Goal: Task Accomplishment & Management: Manage account settings

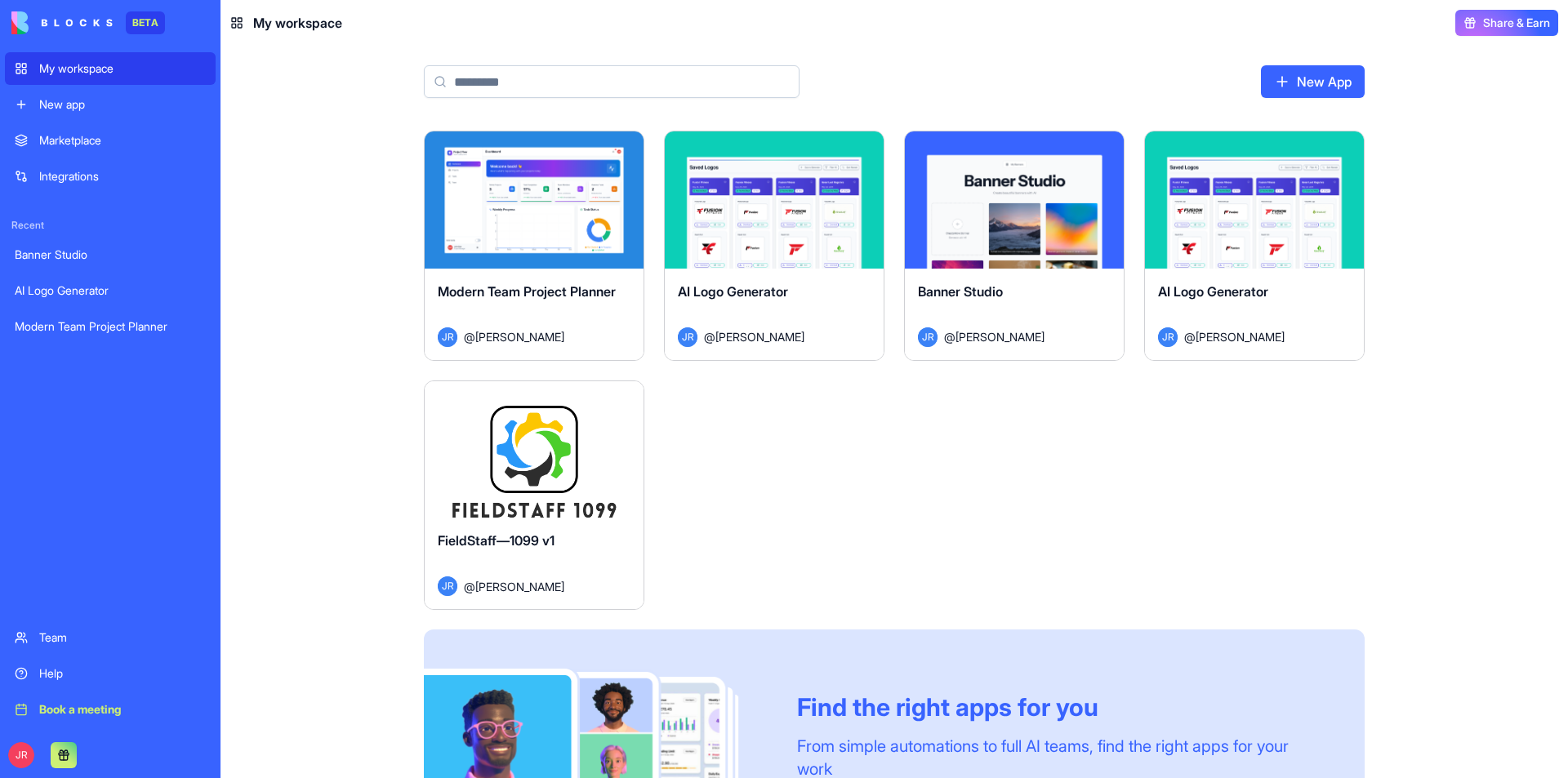
click at [547, 450] on button "Launch" at bounding box center [534, 449] width 122 height 33
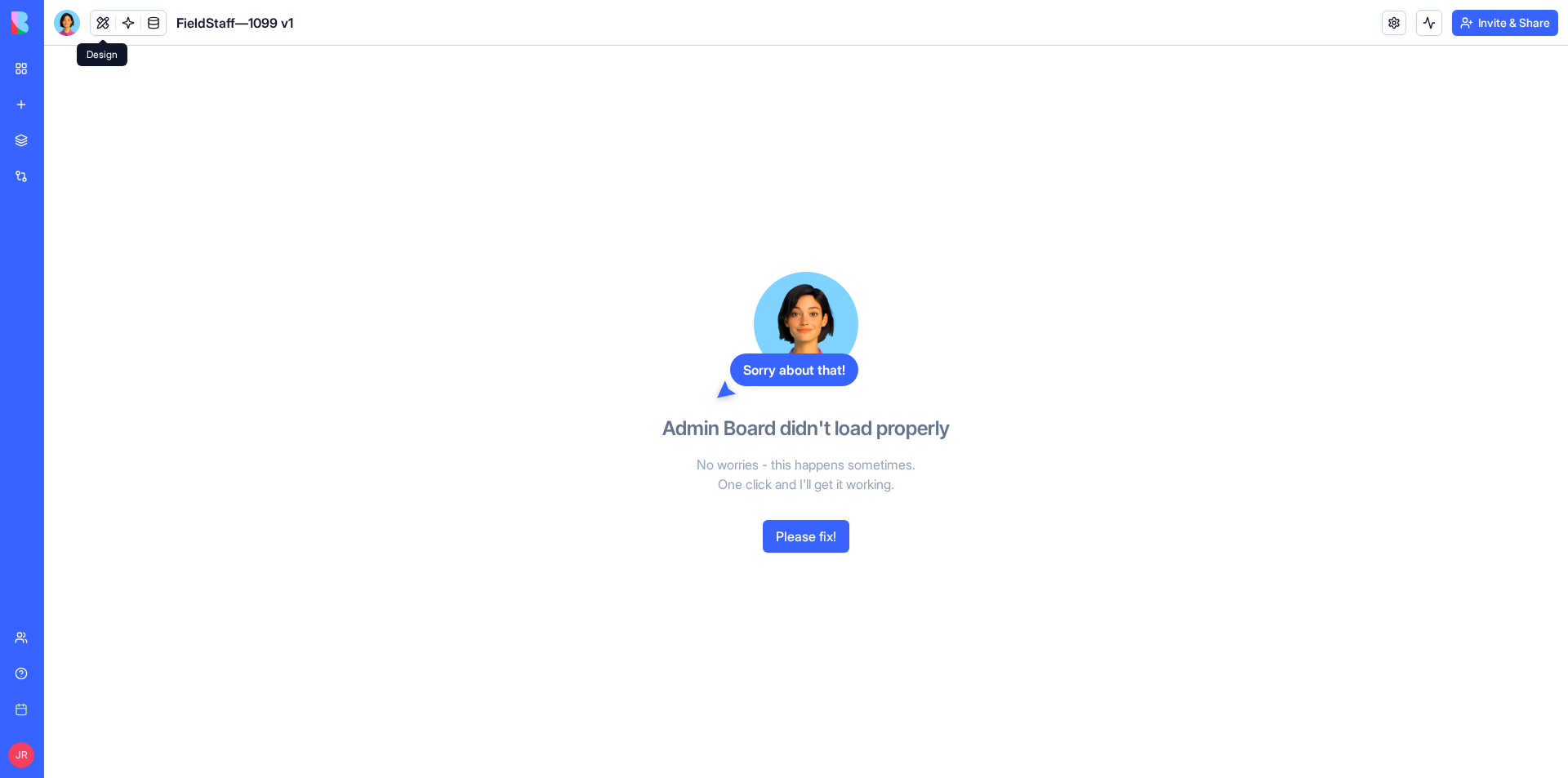
click at [102, 21] on button at bounding box center [102, 22] width 24 height 24
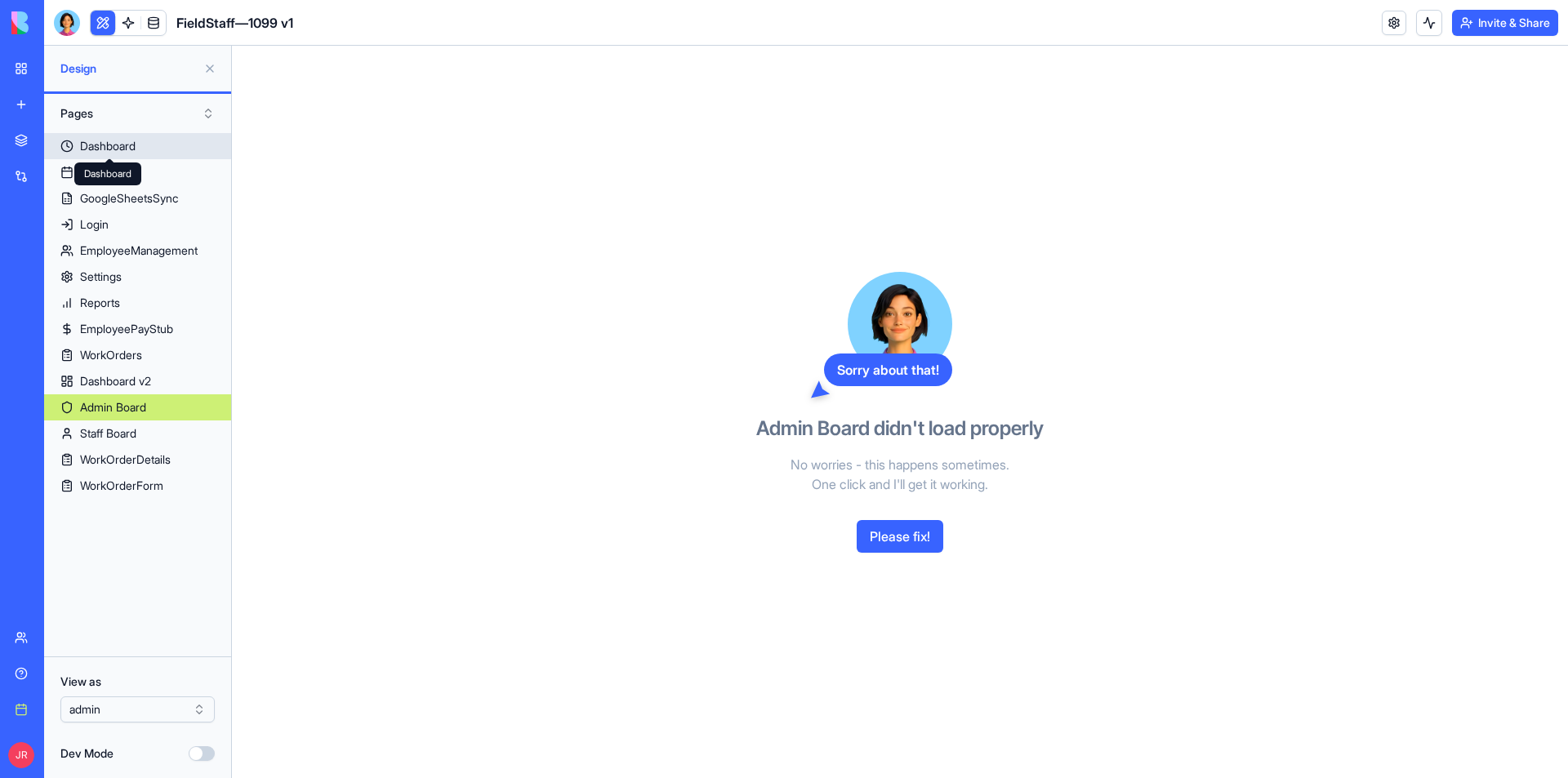
click at [124, 146] on div "Dashboard" at bounding box center [107, 146] width 56 height 16
click at [133, 438] on div "Admin Board Admin Board" at bounding box center [113, 435] width 77 height 23
click at [191, 436] on link "Staff Board" at bounding box center [138, 433] width 187 height 26
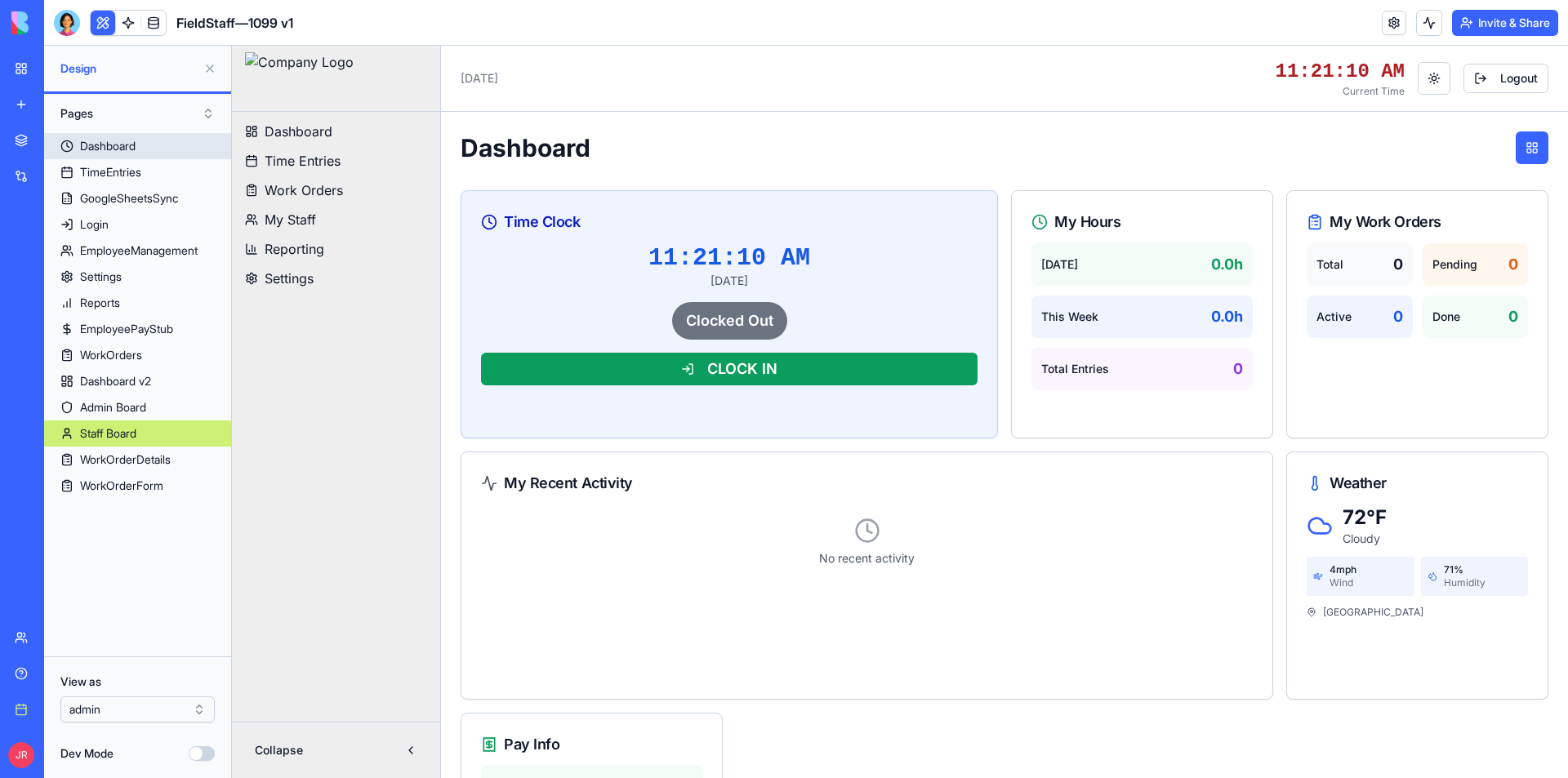
click at [144, 148] on link "Dashboard" at bounding box center [138, 146] width 187 height 26
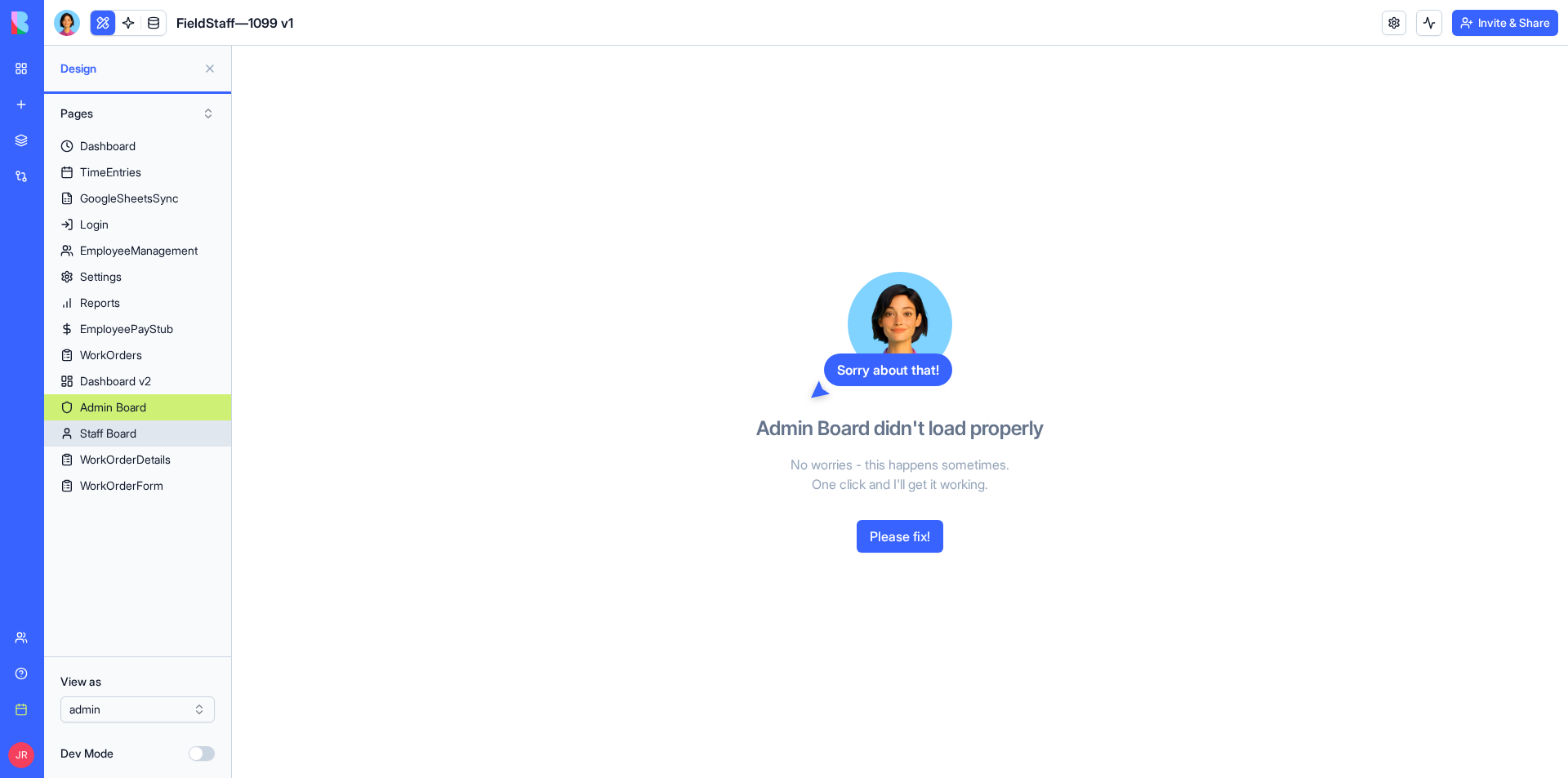
click at [163, 440] on link "Staff Board" at bounding box center [138, 433] width 187 height 26
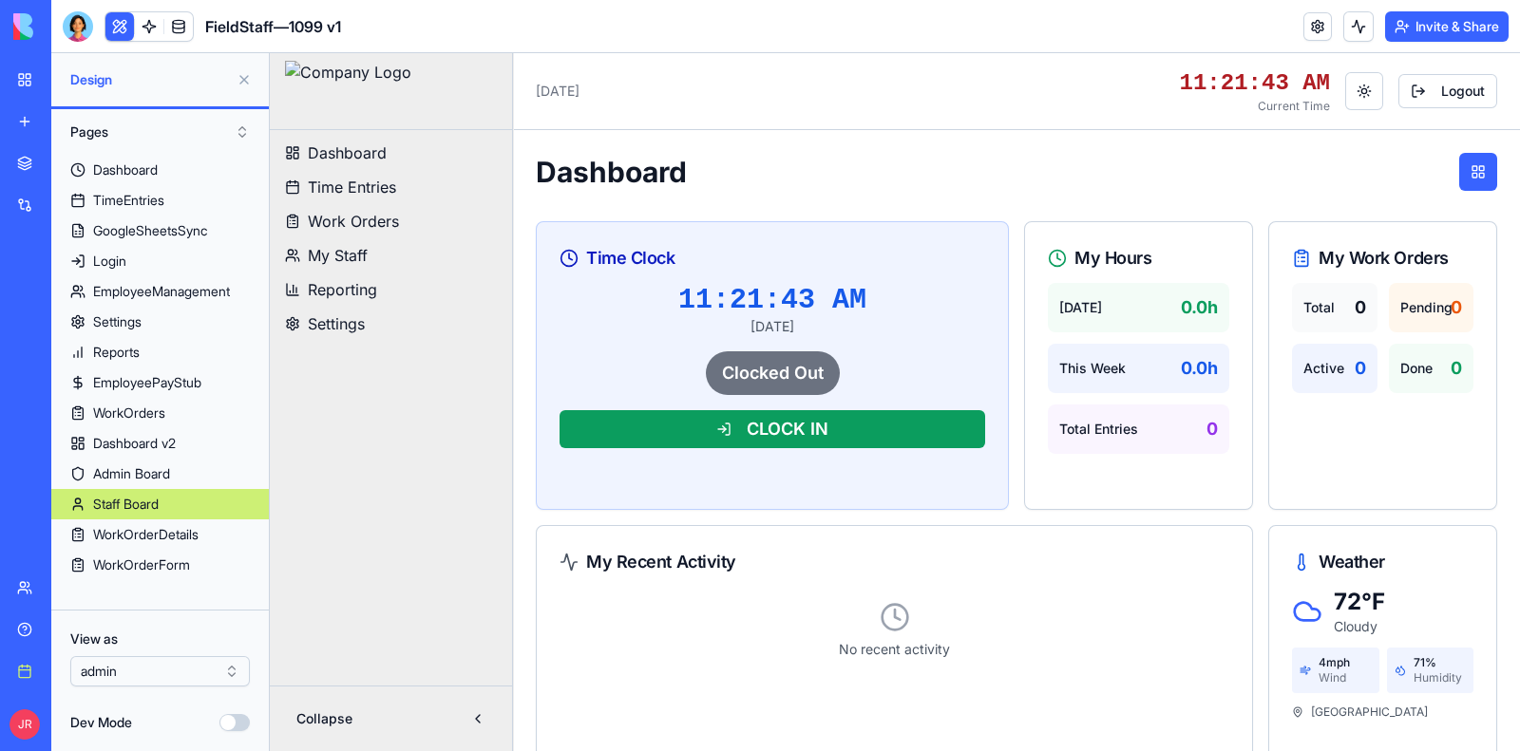
click at [118, 24] on button at bounding box center [119, 26] width 28 height 28
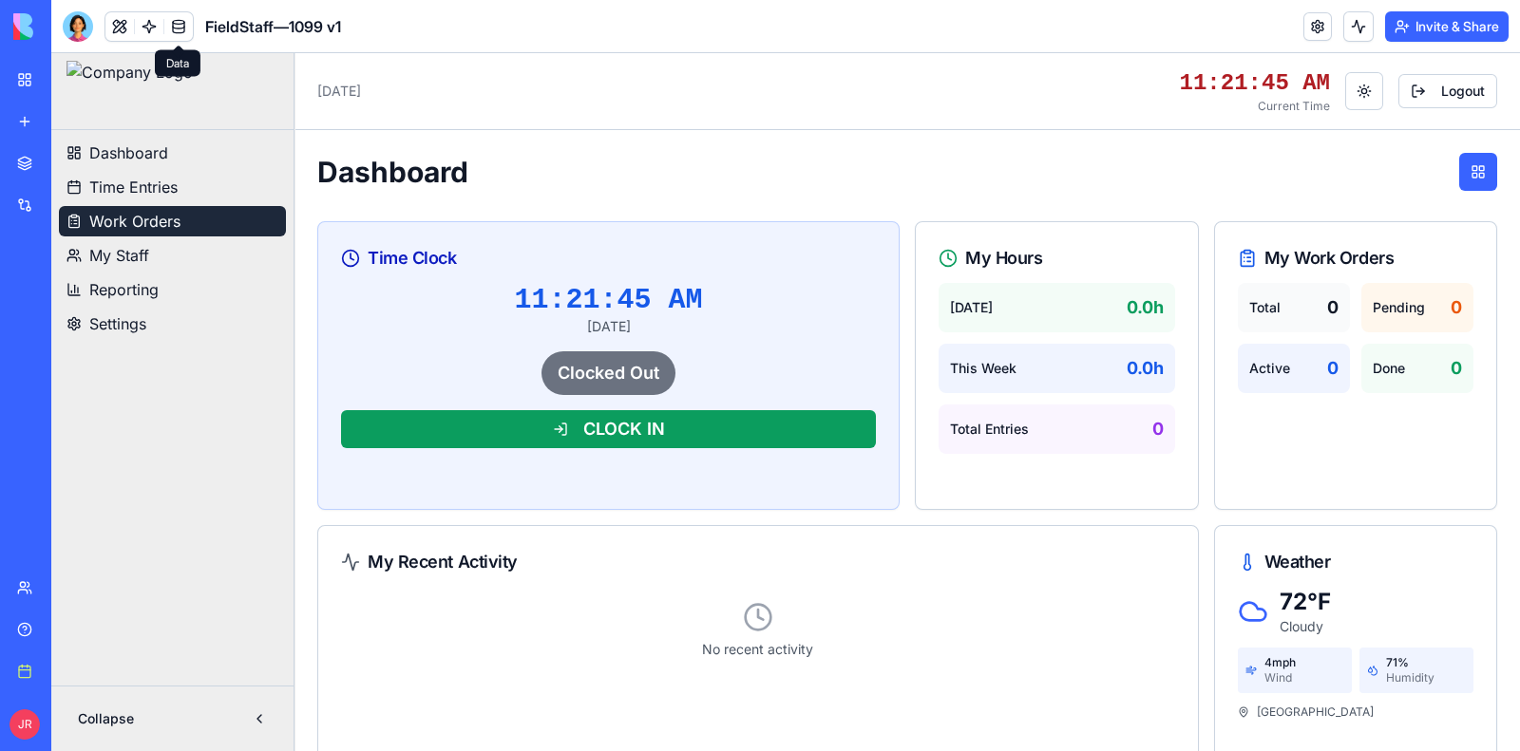
click at [120, 215] on span "Work Orders" at bounding box center [134, 221] width 91 height 23
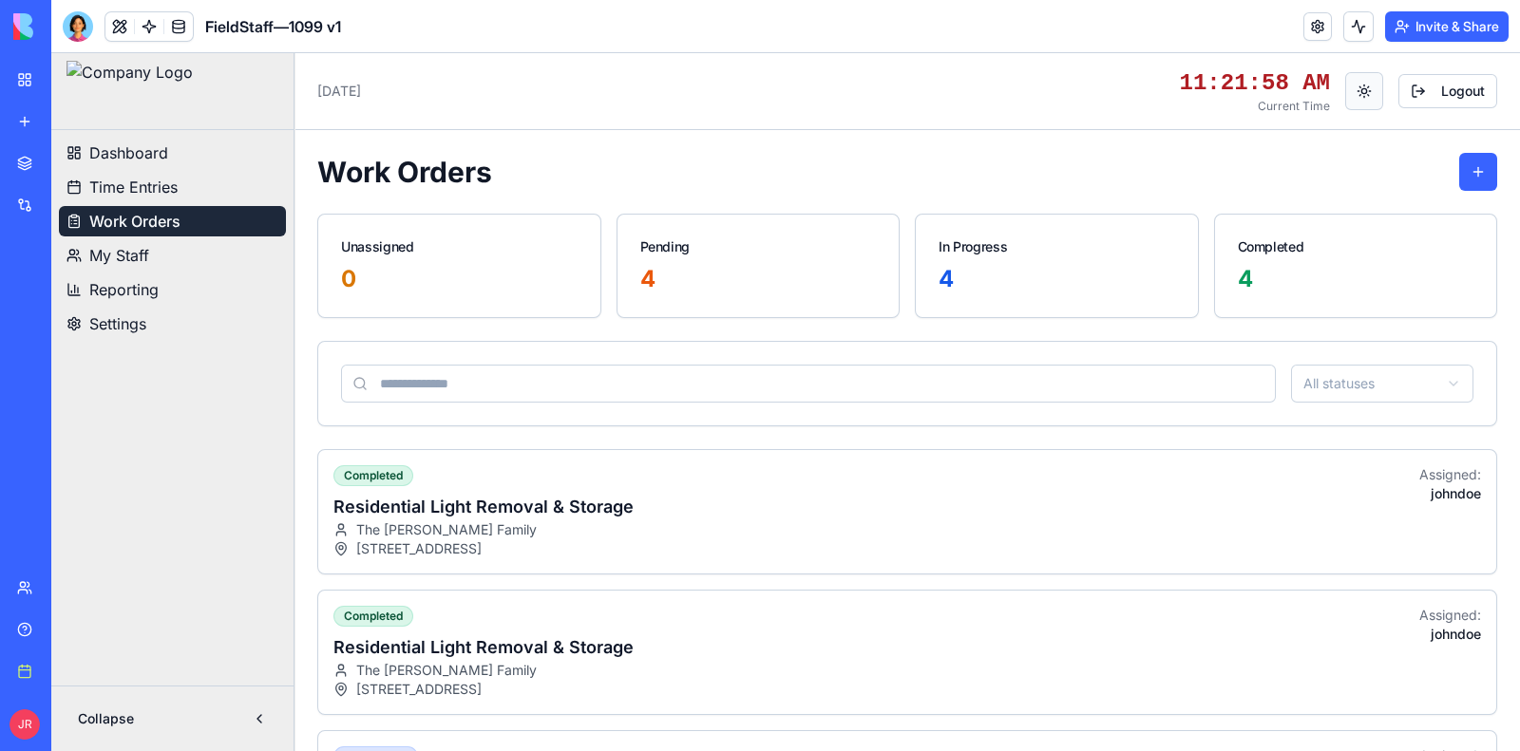
click at [1345, 95] on button "Toggle theme" at bounding box center [1364, 91] width 38 height 38
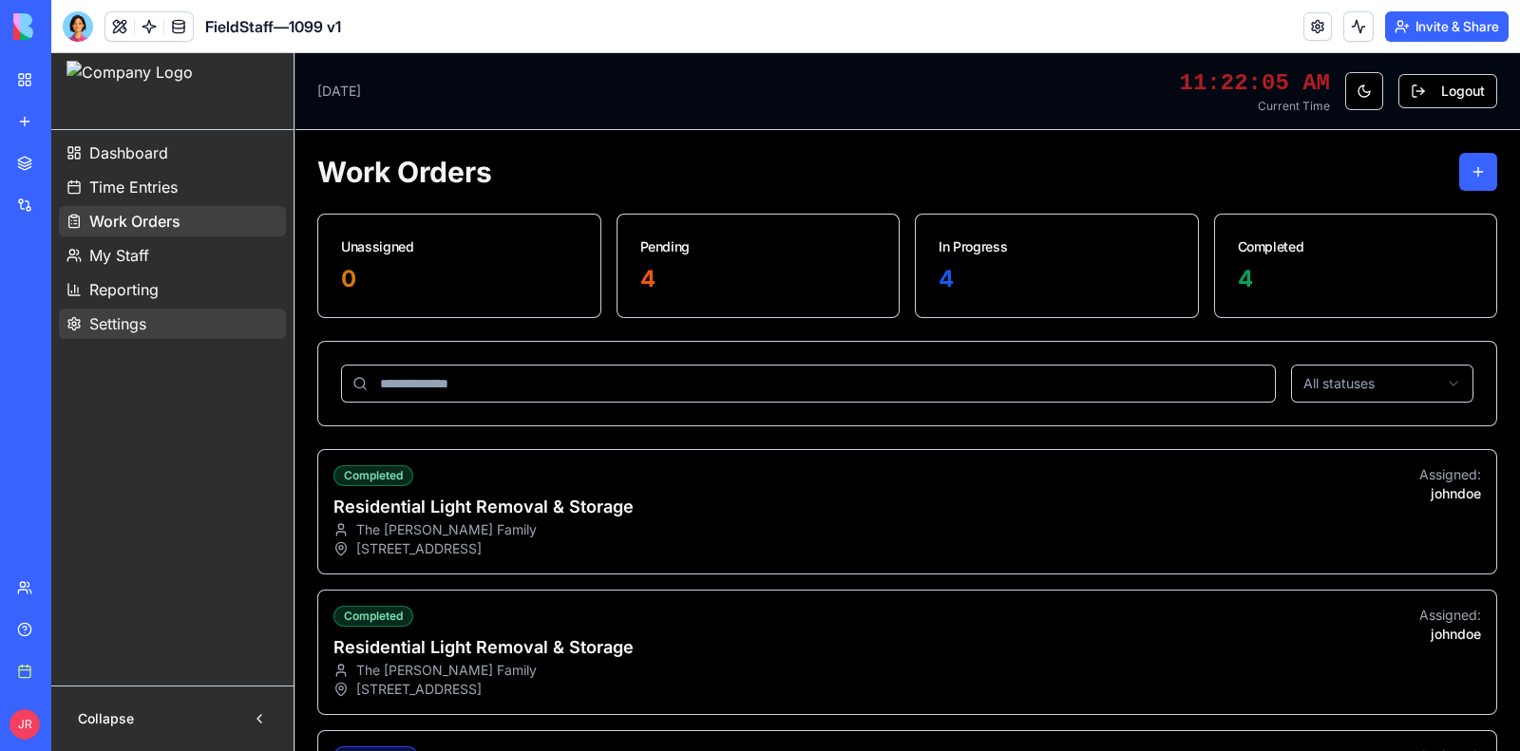
click at [154, 324] on button "Settings" at bounding box center [172, 324] width 227 height 30
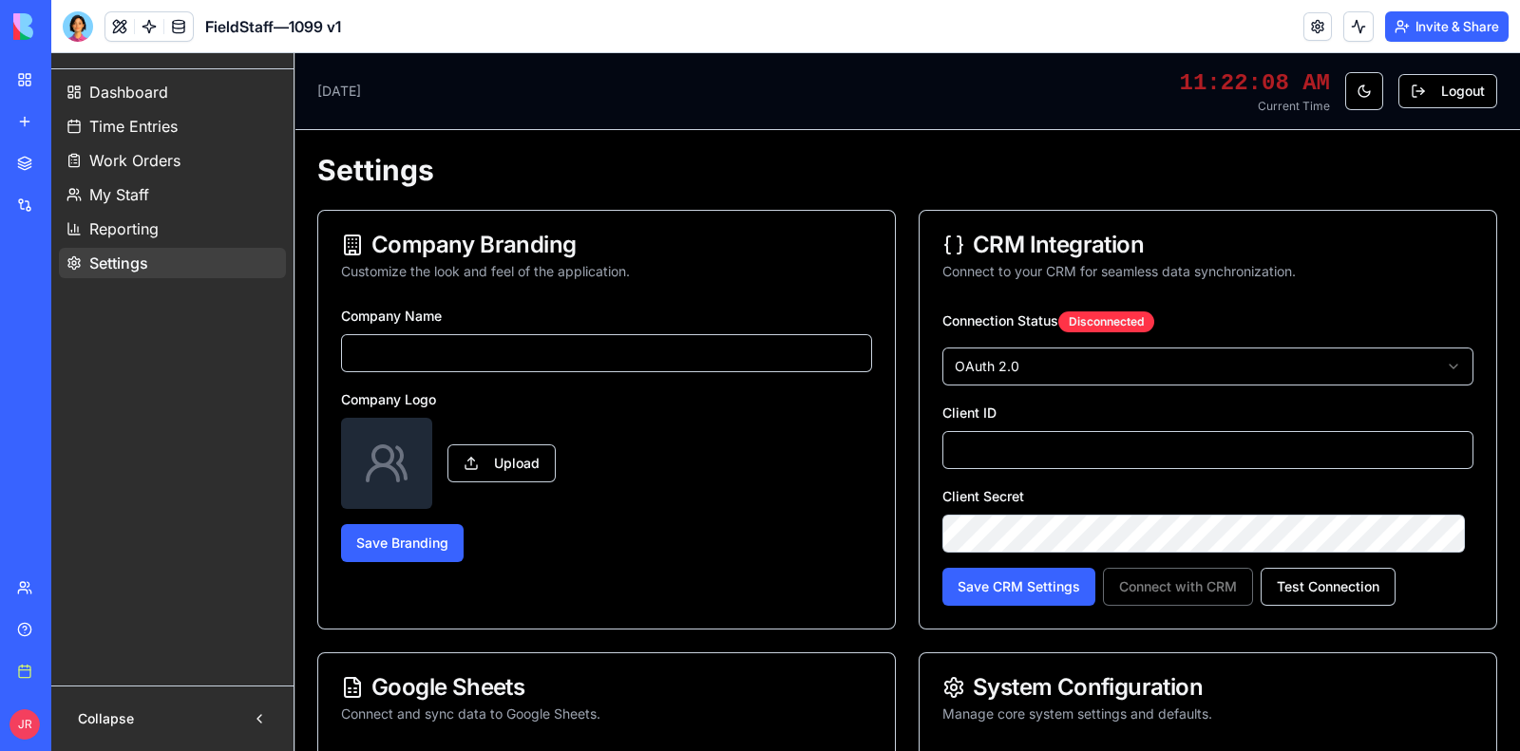
type input "**********"
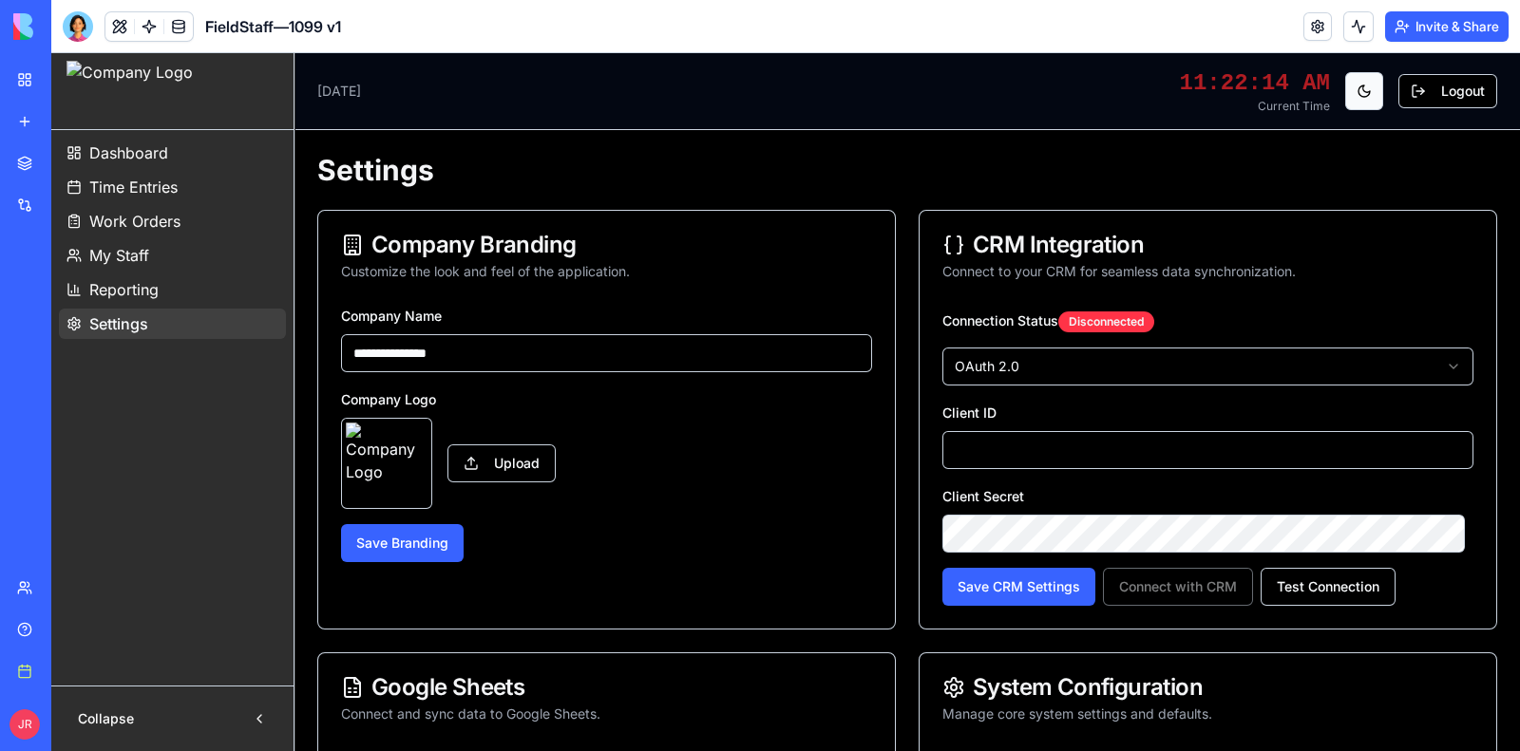
click at [1345, 87] on button "Toggle theme" at bounding box center [1364, 91] width 38 height 38
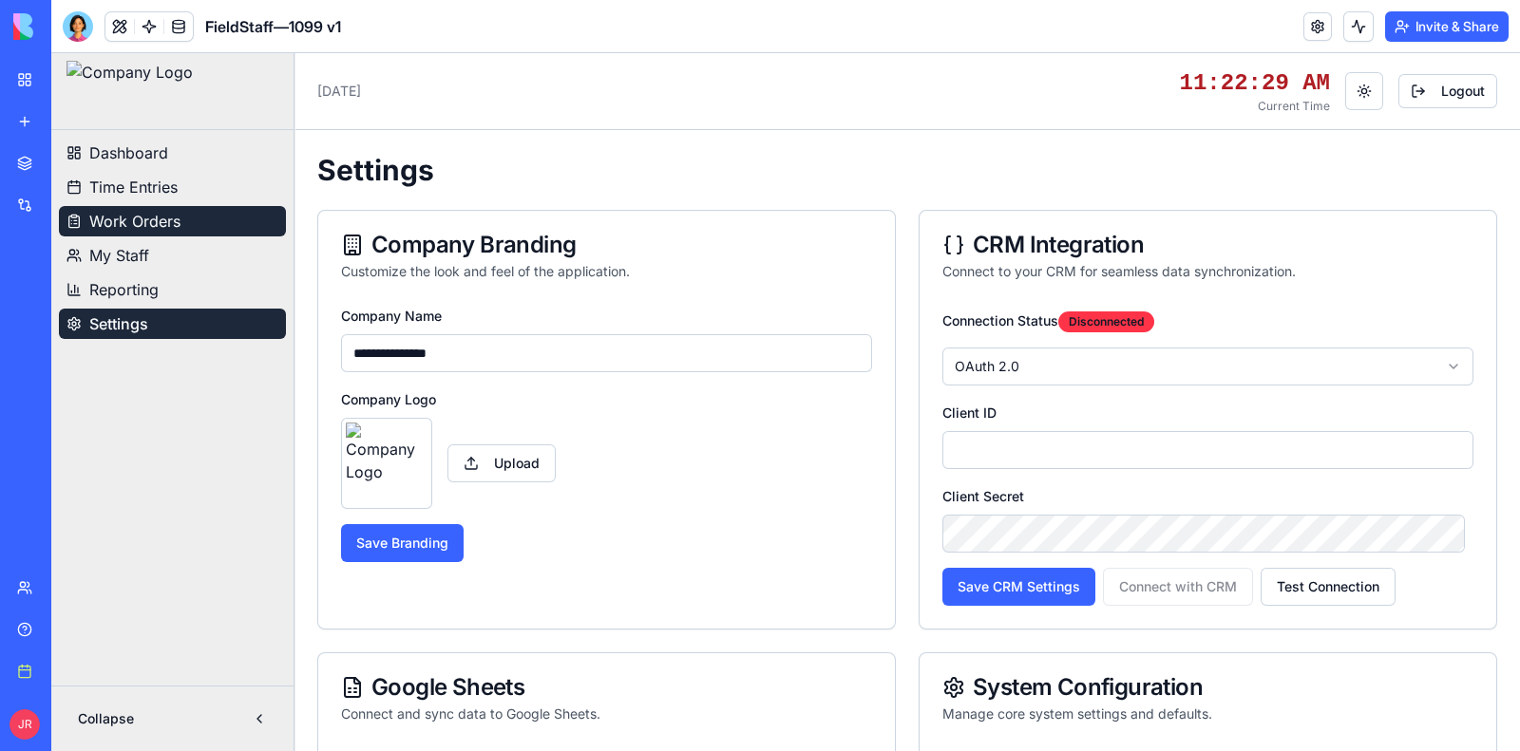
click at [173, 219] on span "Work Orders" at bounding box center [134, 221] width 91 height 23
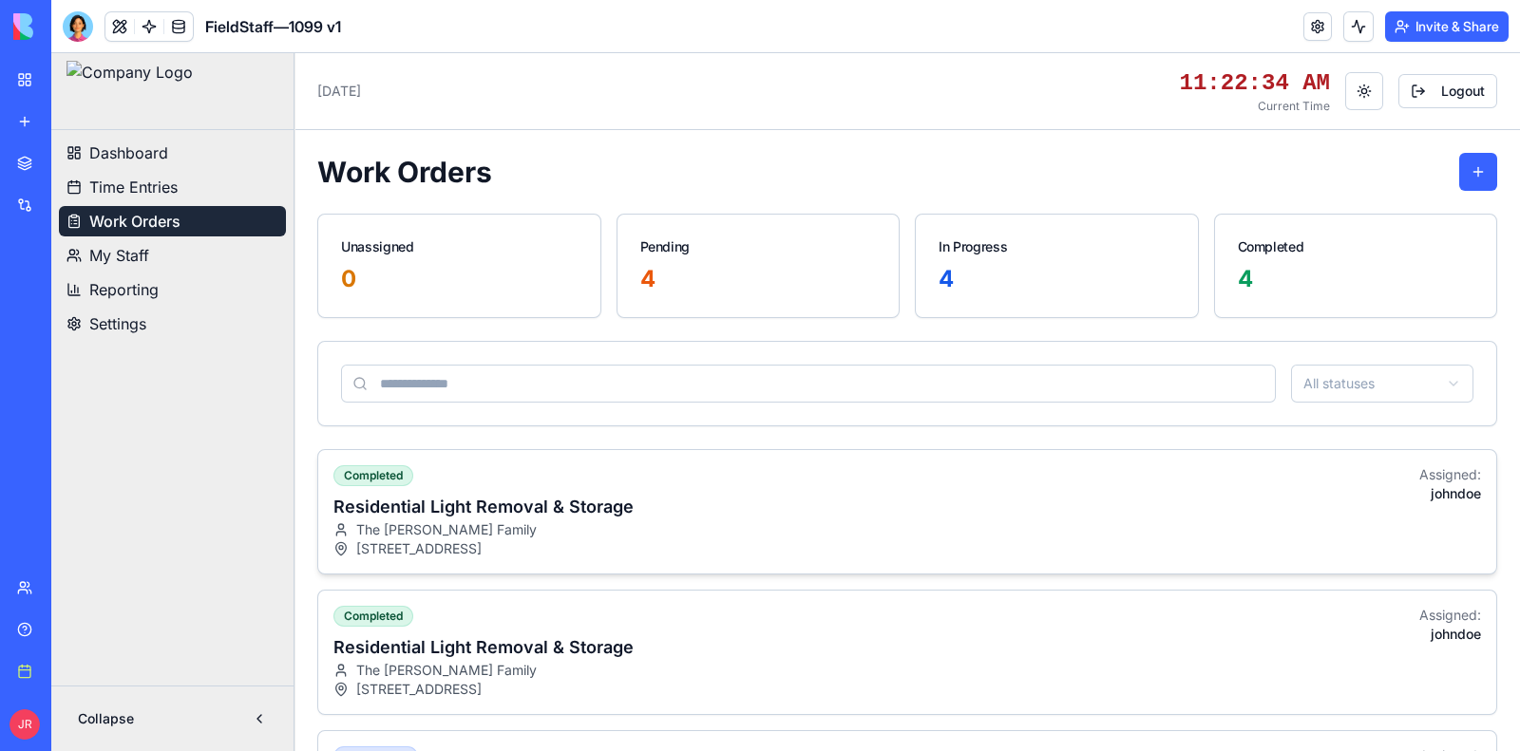
click at [918, 524] on div "completed Residential Light Removal & Storage The [PERSON_NAME] Family [STREET_…" at bounding box center [907, 511] width 1178 height 123
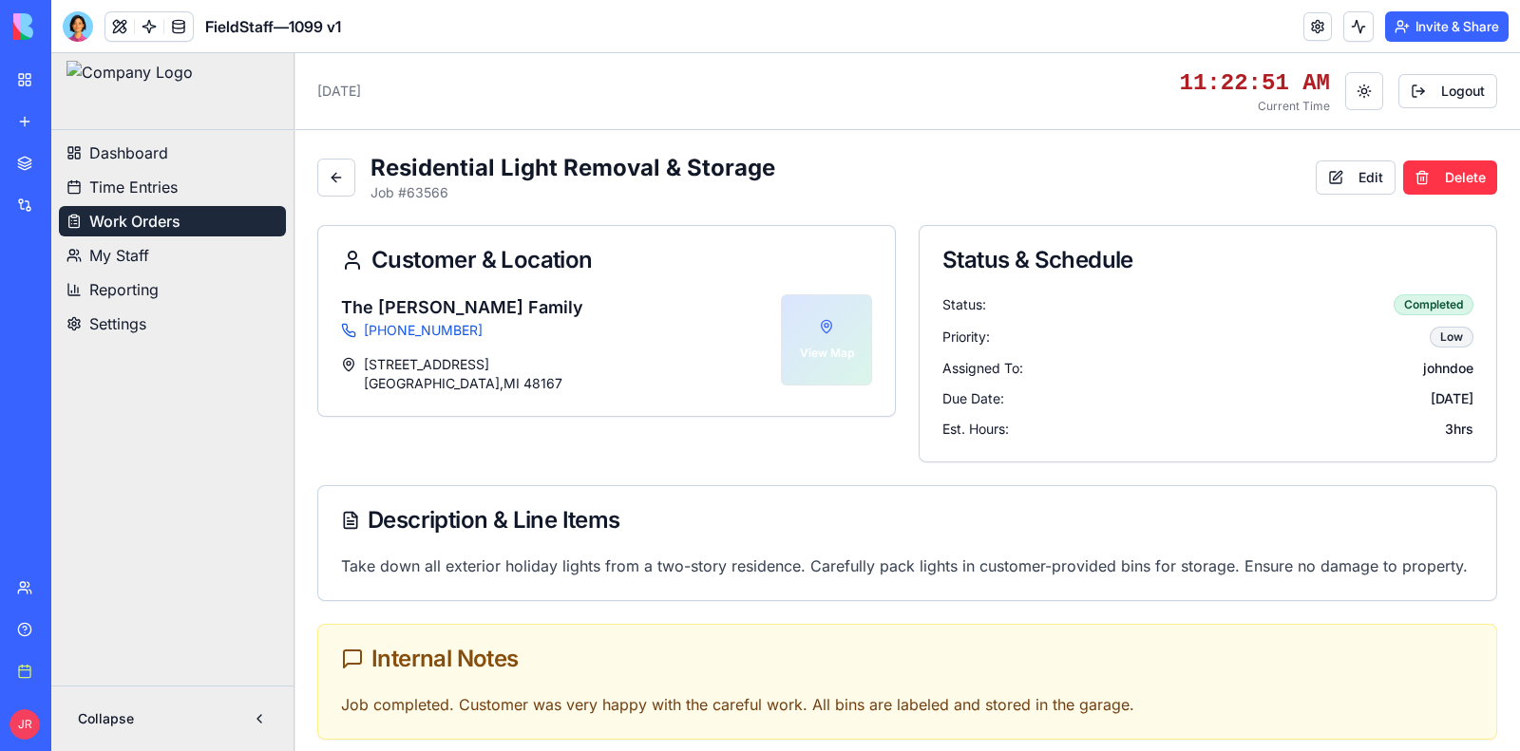
click at [152, 256] on button "My Staff" at bounding box center [172, 255] width 227 height 30
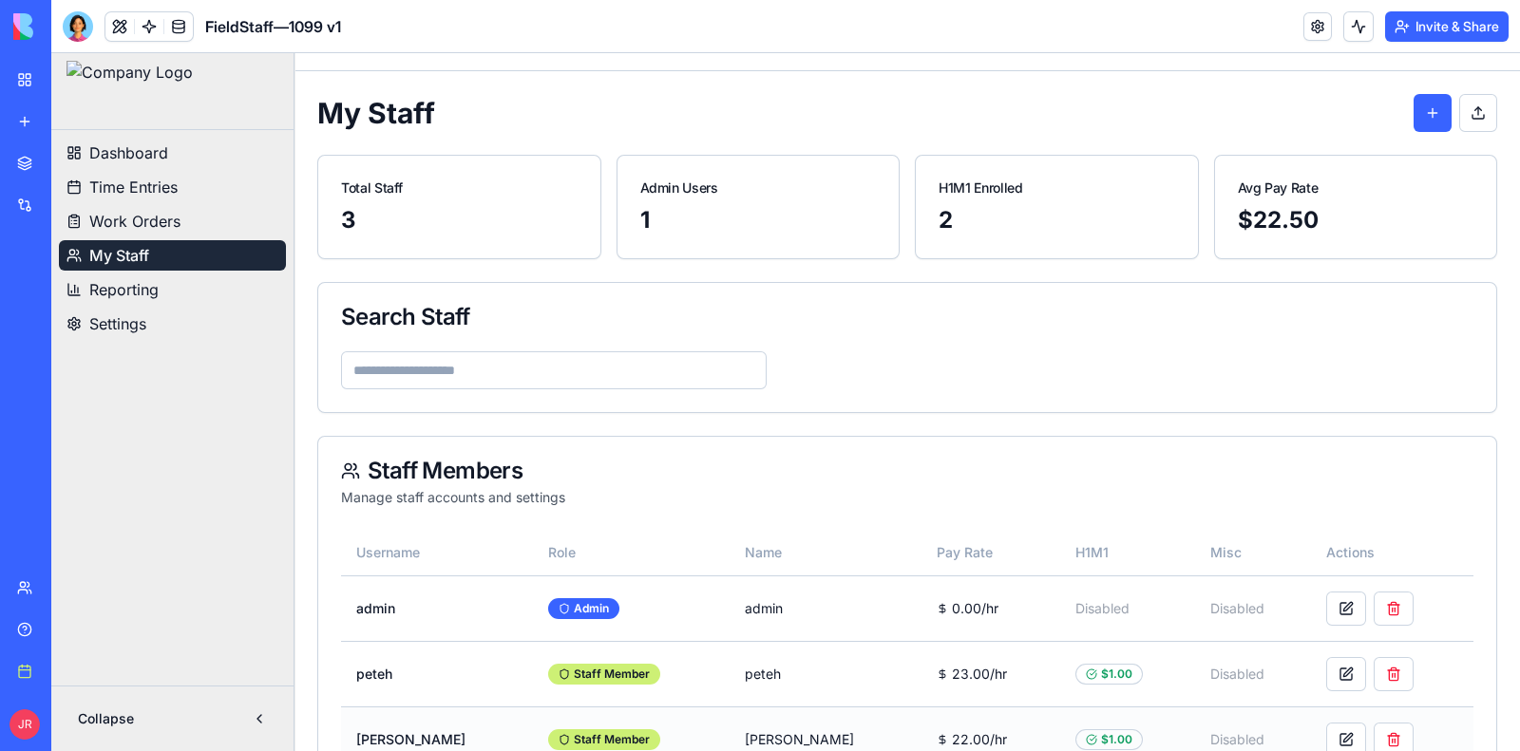
scroll to position [336, 0]
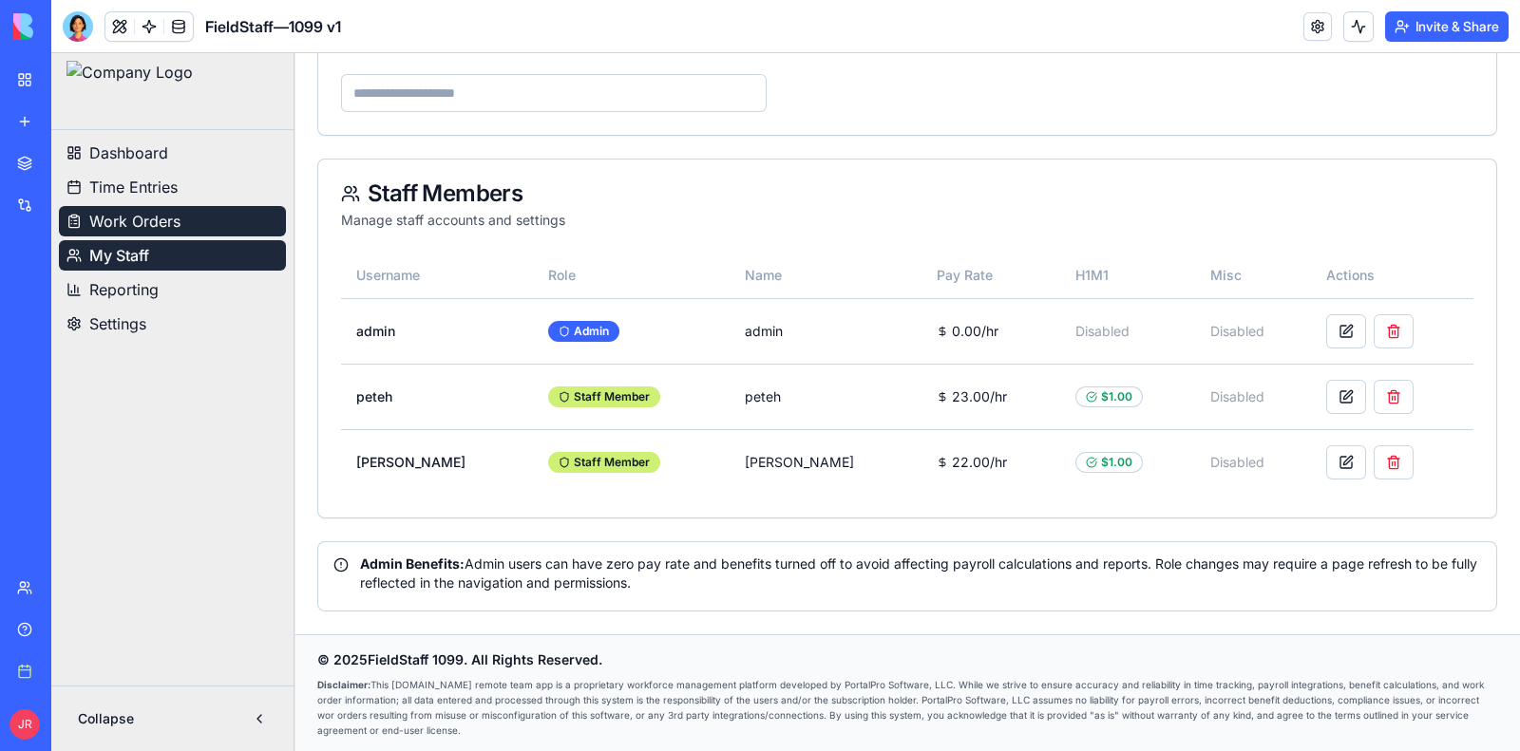
click at [205, 206] on button "Work Orders" at bounding box center [172, 221] width 227 height 30
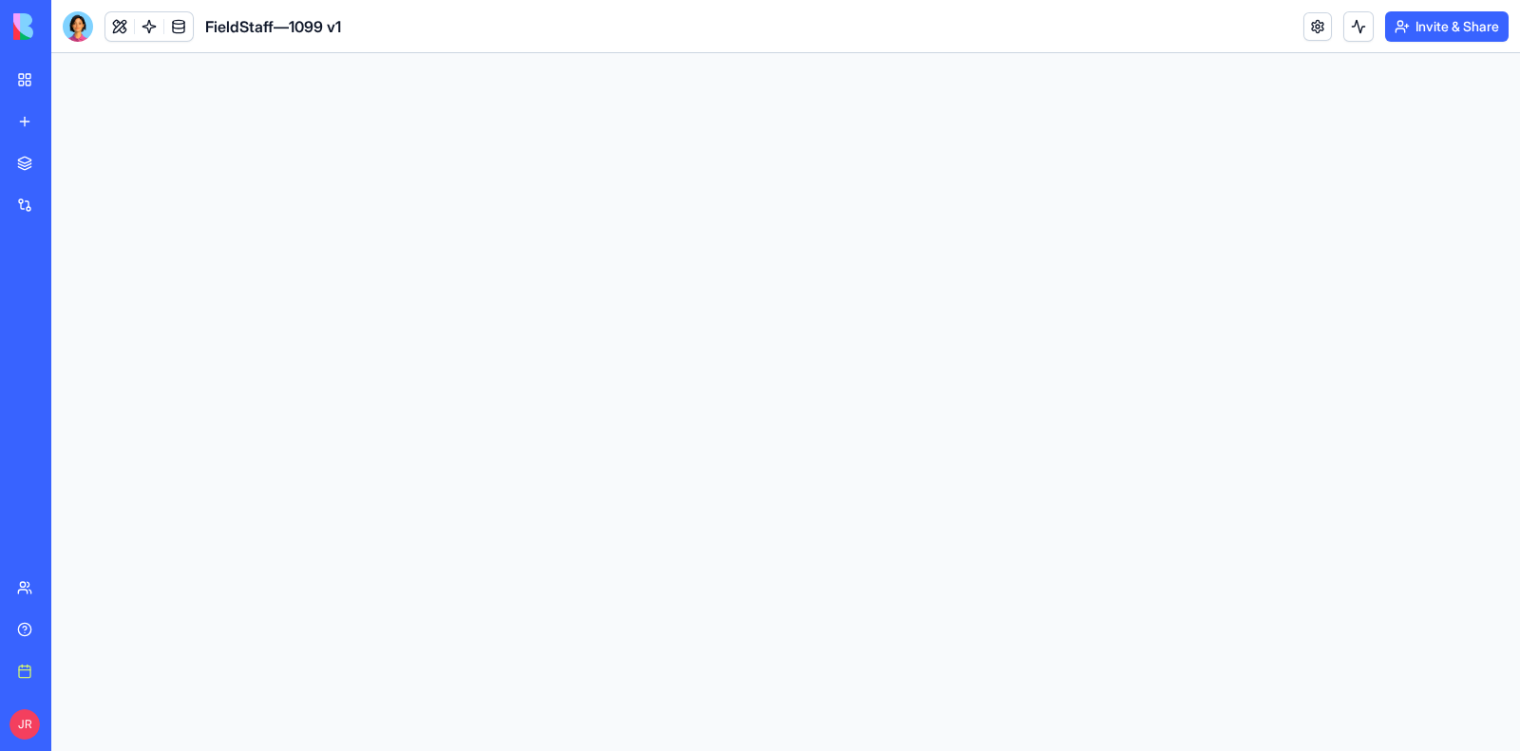
scroll to position [0, 0]
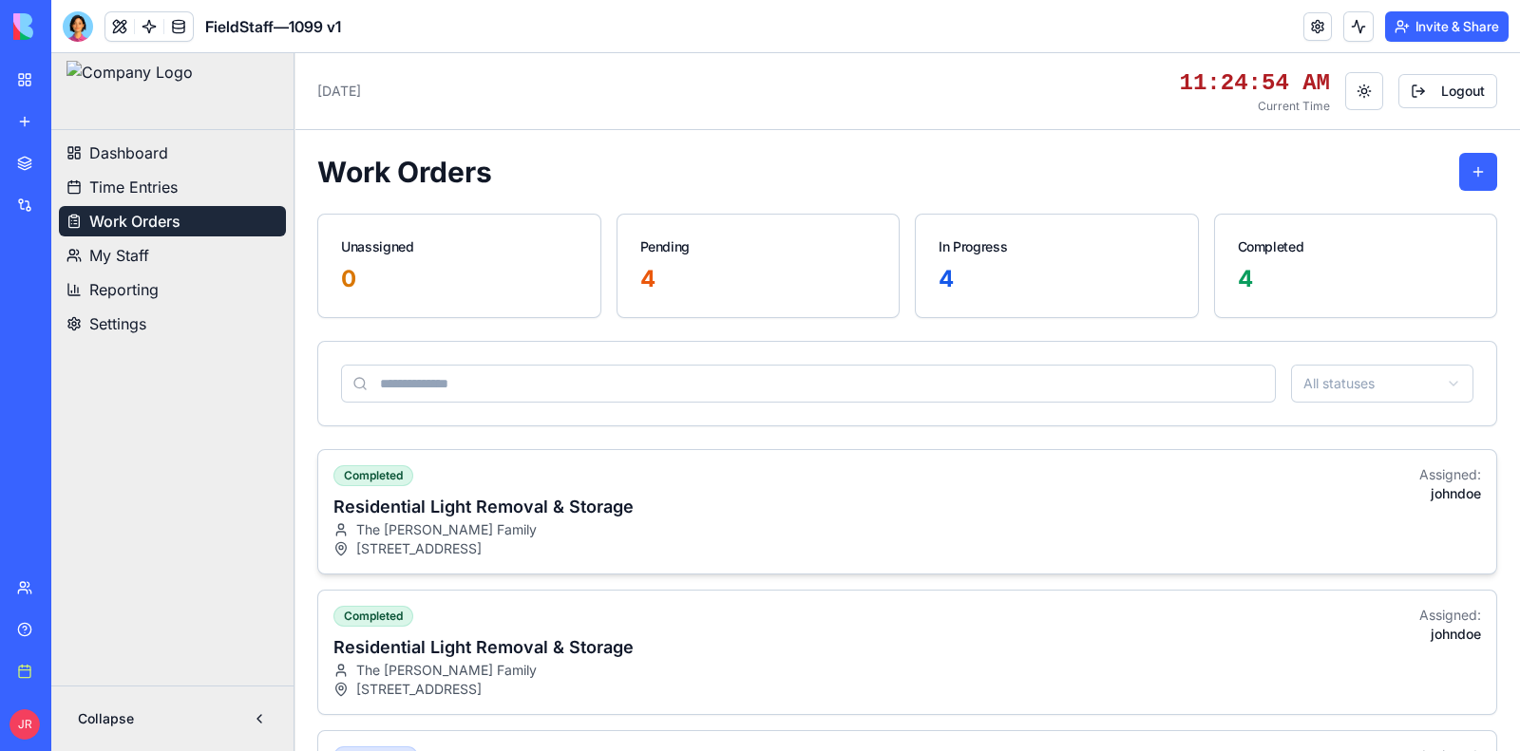
click at [707, 495] on div "completed Residential Light Removal & Storage The [PERSON_NAME] Family [STREET_…" at bounding box center [907, 511] width 1178 height 123
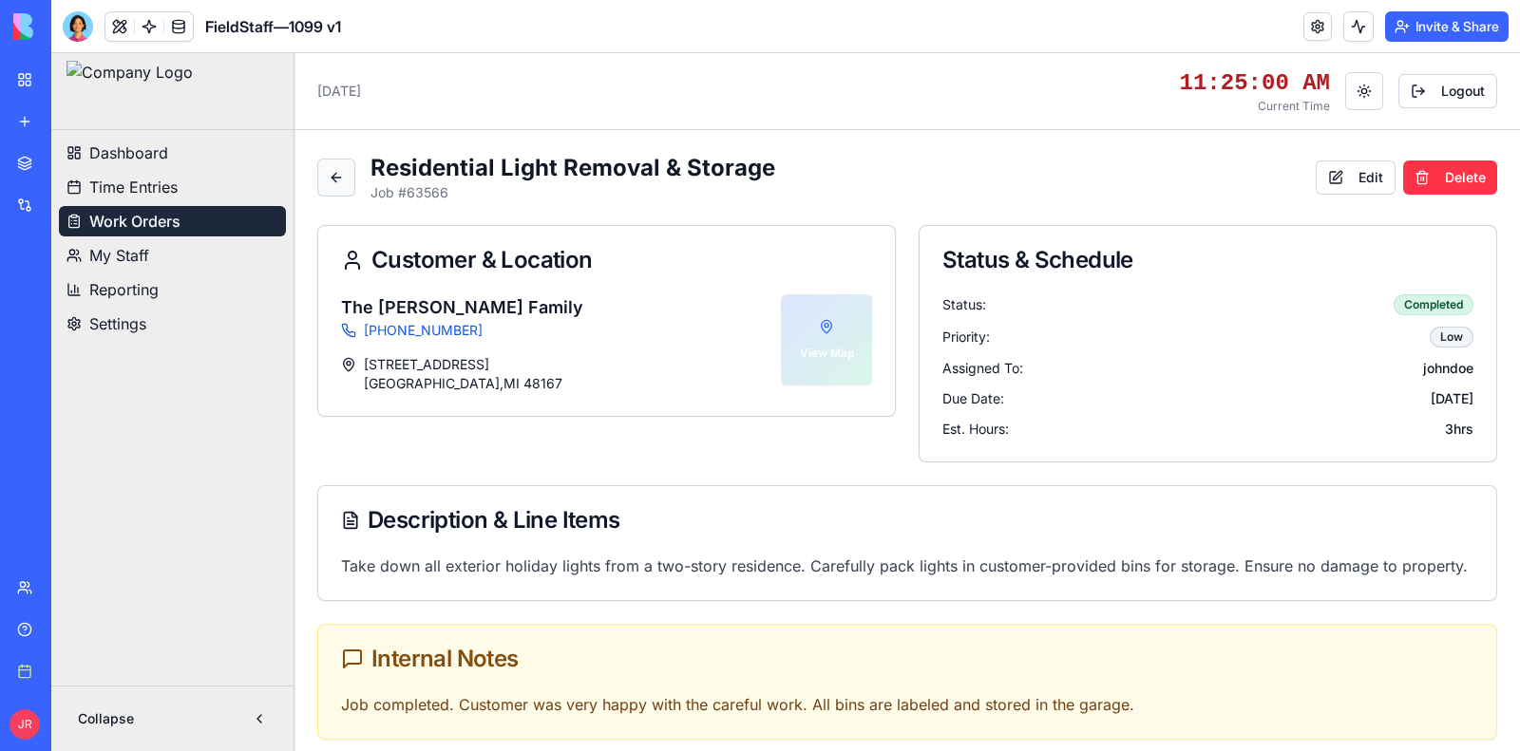
click at [346, 176] on button at bounding box center [336, 178] width 38 height 38
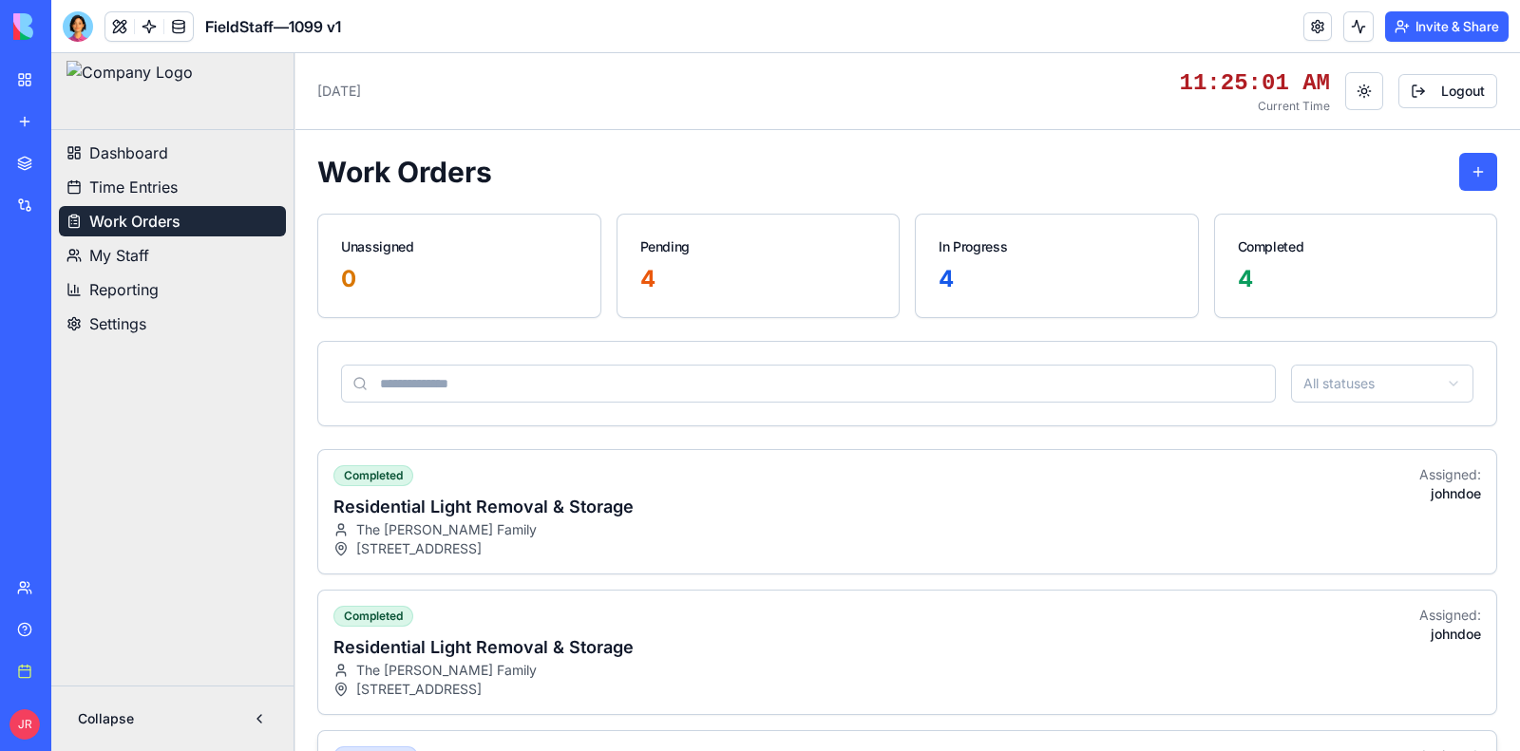
scroll to position [237, 0]
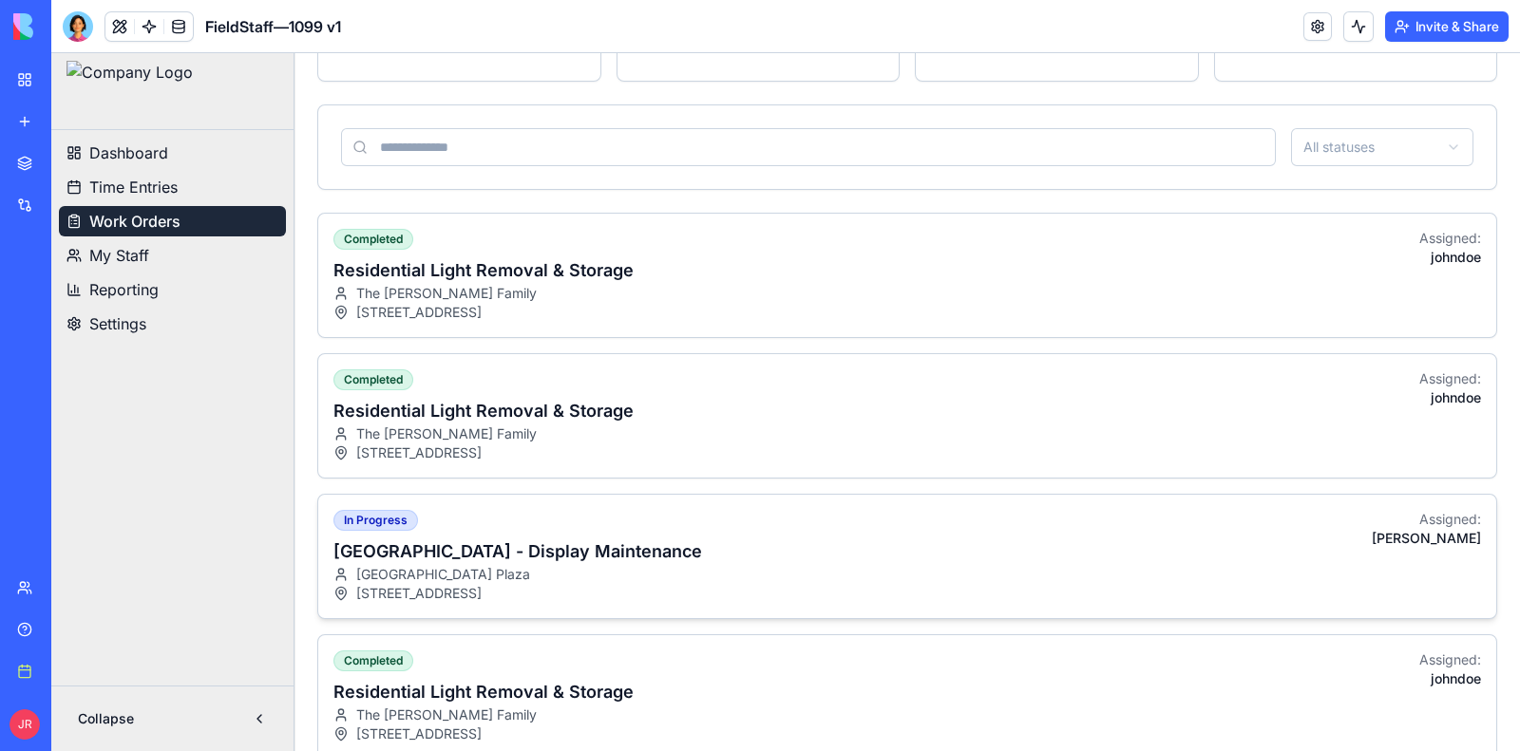
click at [702, 552] on h3 "[GEOGRAPHIC_DATA] - Display Maintenance" at bounding box center [517, 552] width 369 height 27
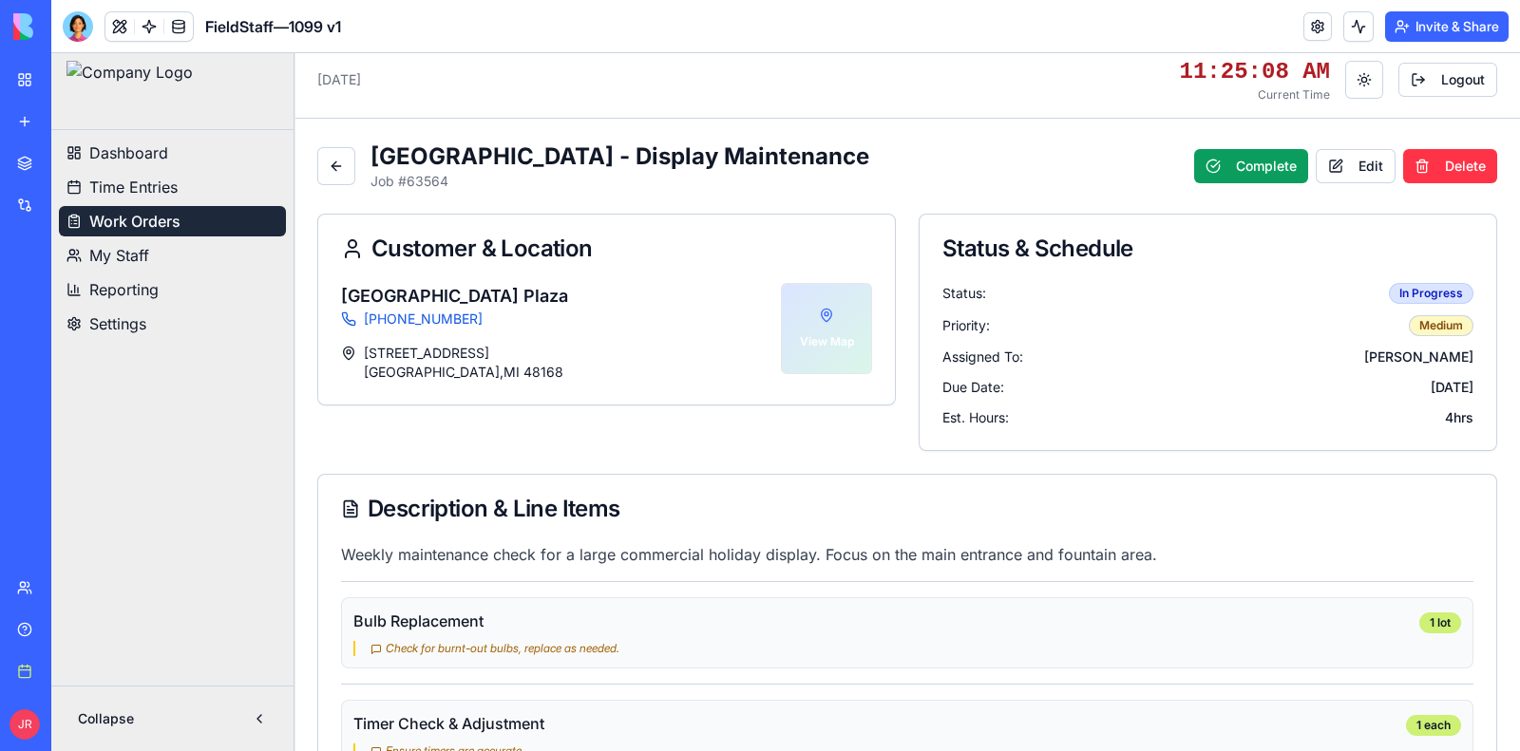
scroll to position [0, 0]
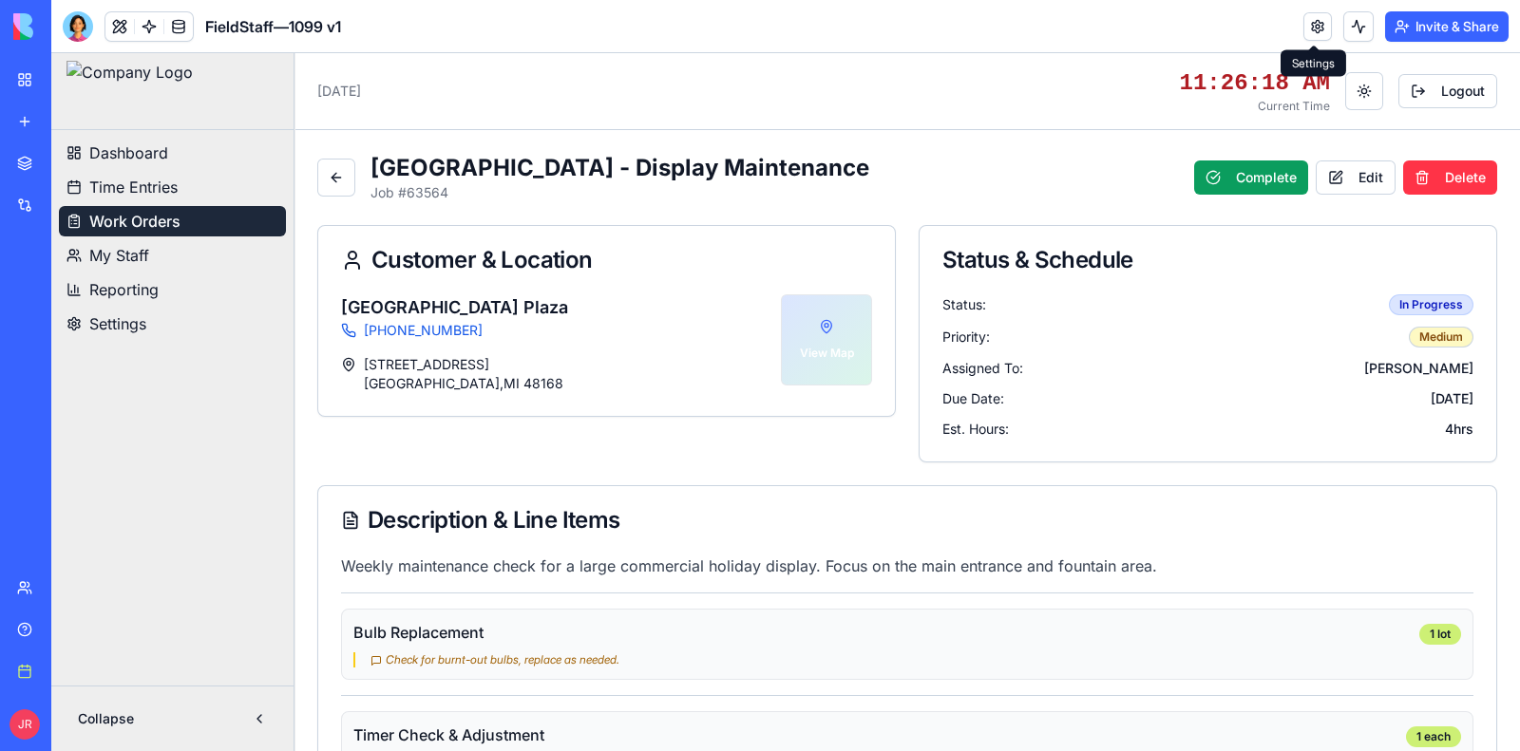
click at [1051, 107] on div "[DATE] 11:26:18 AM Current Time Toggle theme Logout" at bounding box center [907, 91] width 1180 height 46
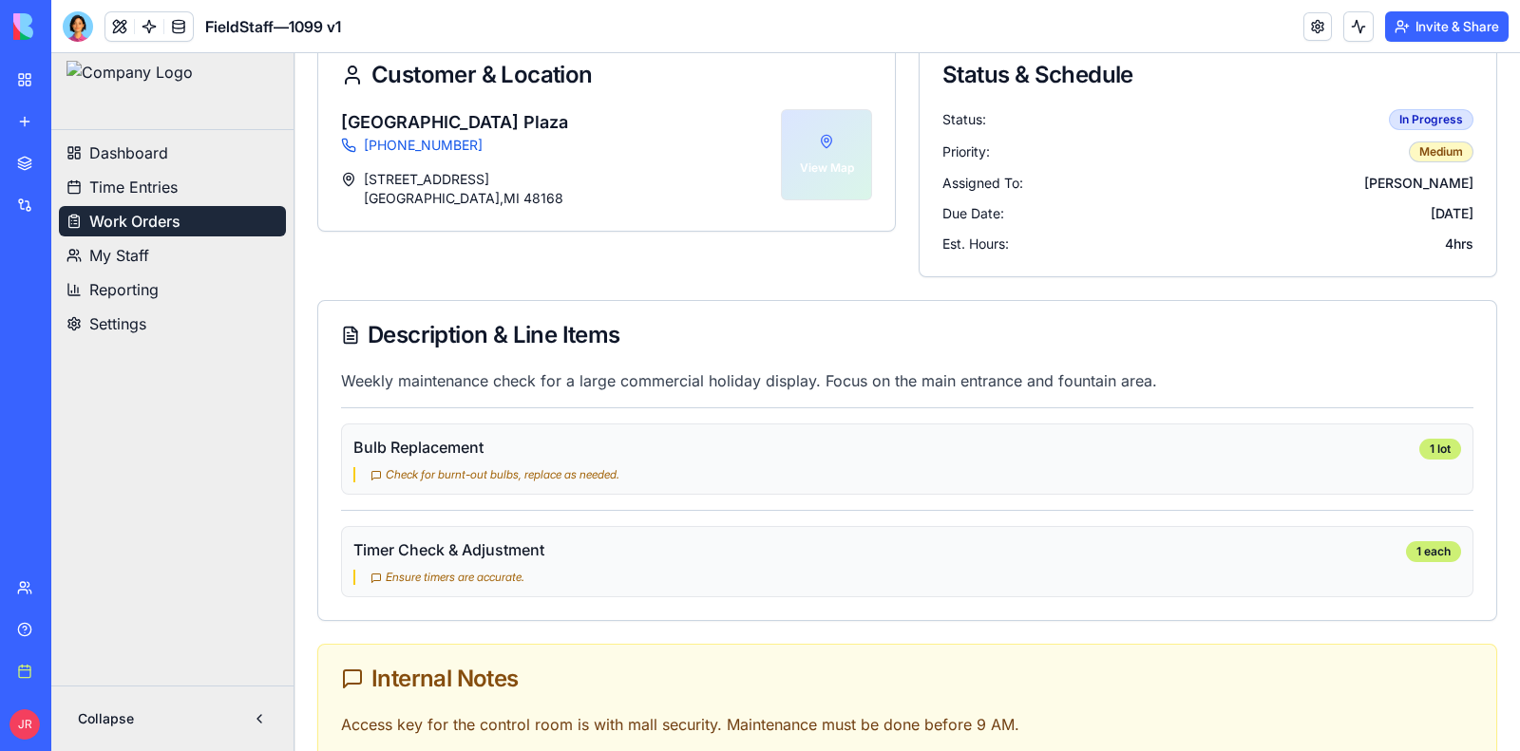
scroll to position [94, 0]
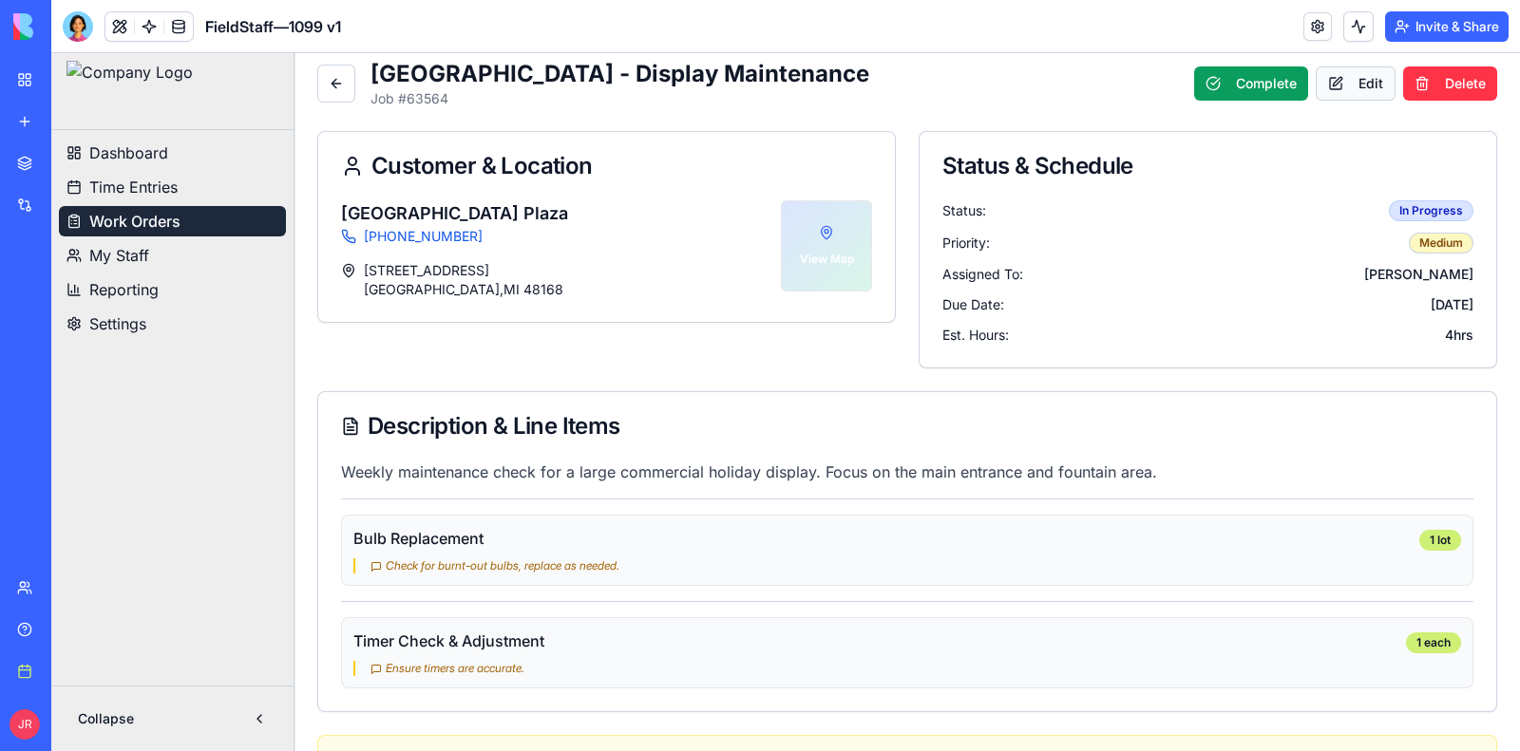
click at [1325, 90] on button "Edit" at bounding box center [1356, 83] width 80 height 34
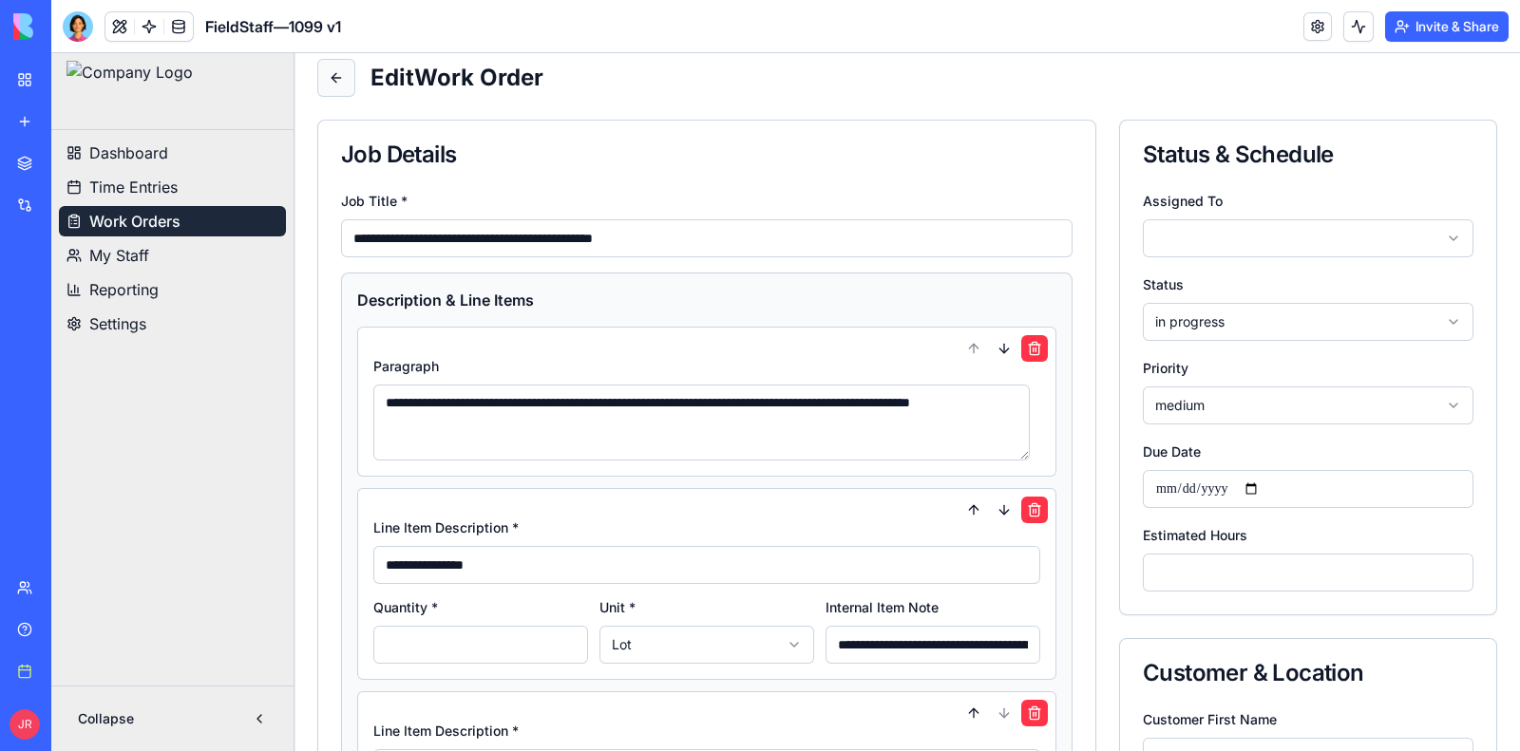
click at [331, 78] on button at bounding box center [336, 78] width 38 height 38
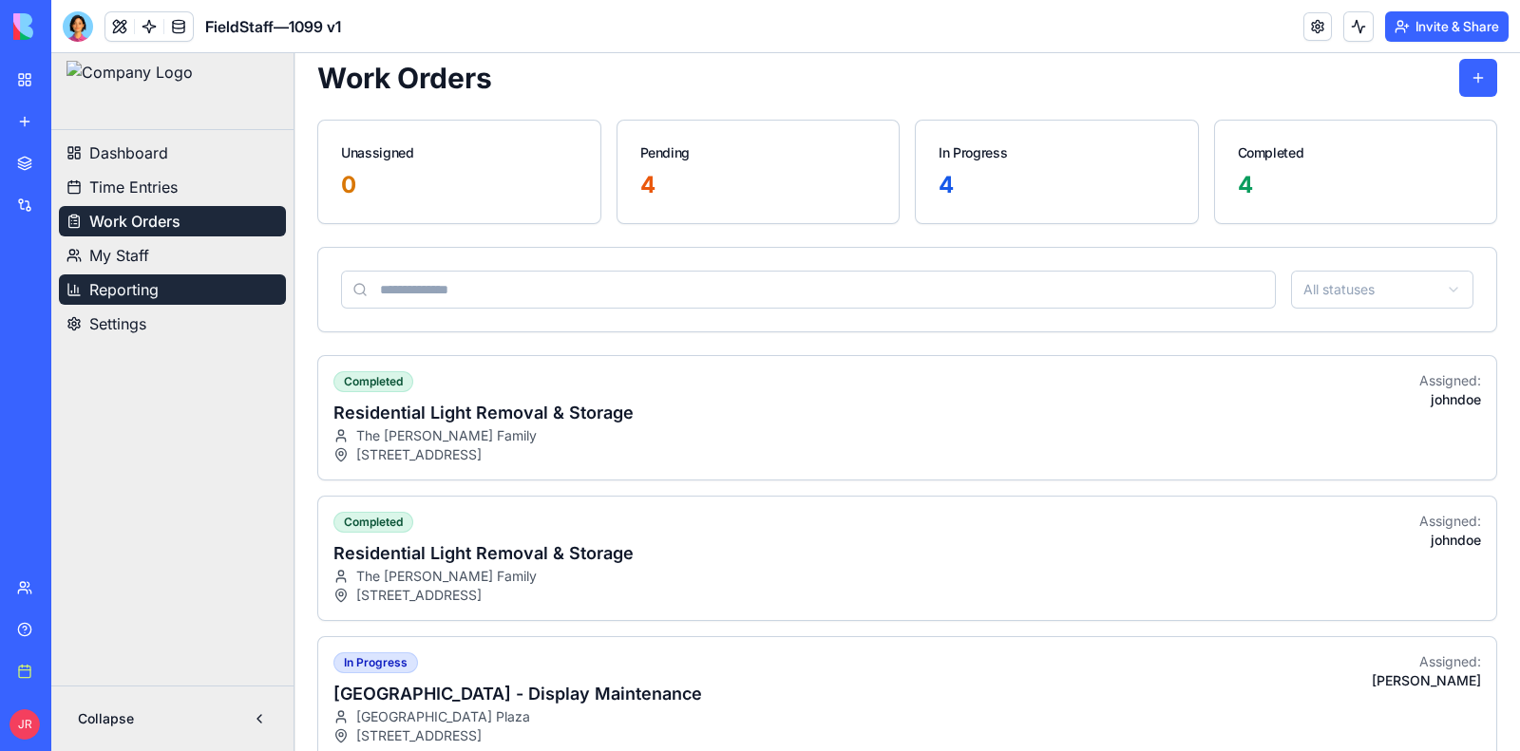
click at [168, 289] on button "Reporting" at bounding box center [172, 290] width 227 height 30
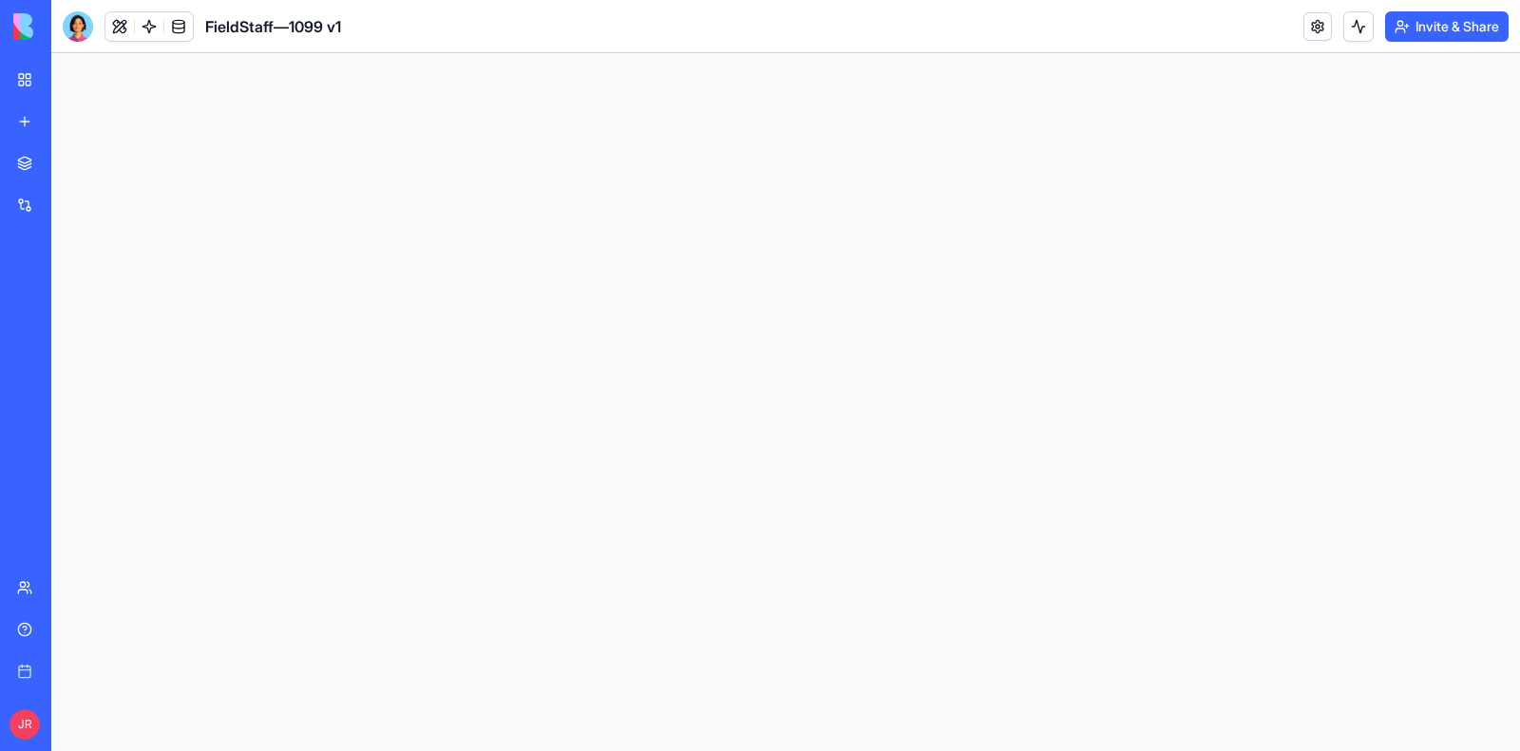
scroll to position [0, 0]
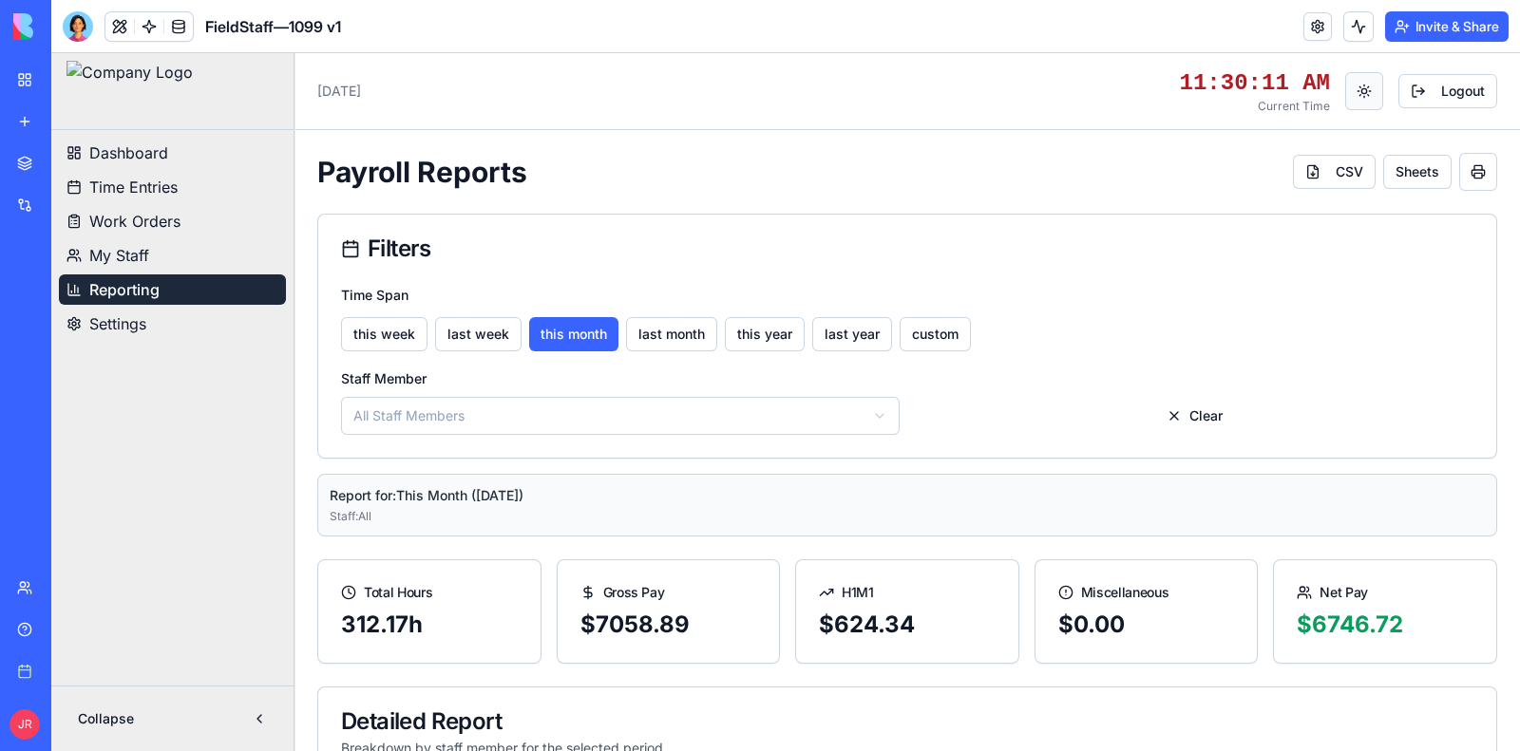
click at [1346, 93] on button "Toggle theme" at bounding box center [1364, 91] width 38 height 38
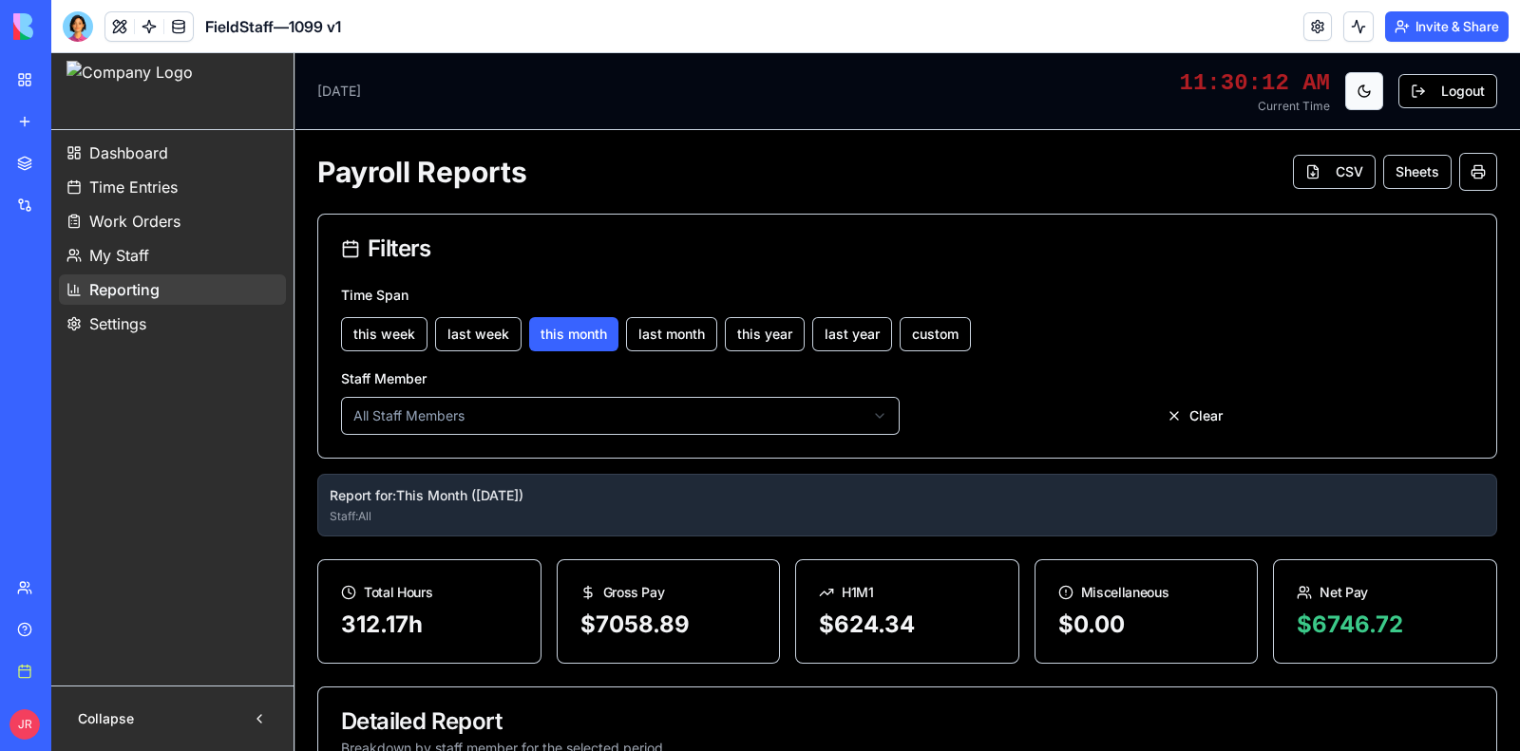
click at [1346, 93] on button "Toggle theme" at bounding box center [1364, 91] width 38 height 38
